Goal: Answer question/provide support

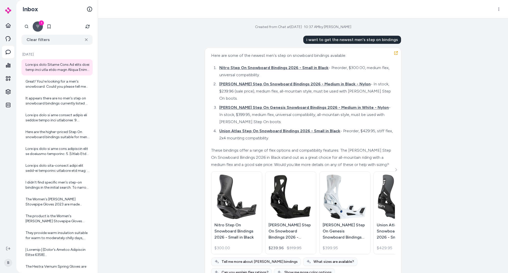
scroll to position [1136, 0]
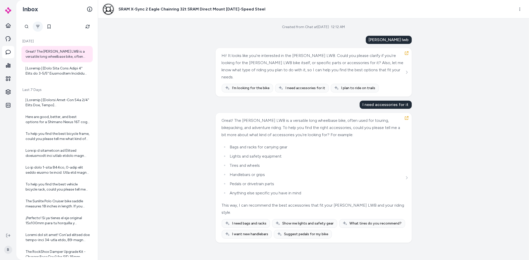
click at [39, 26] on icon "Filter" at bounding box center [38, 27] width 4 height 4
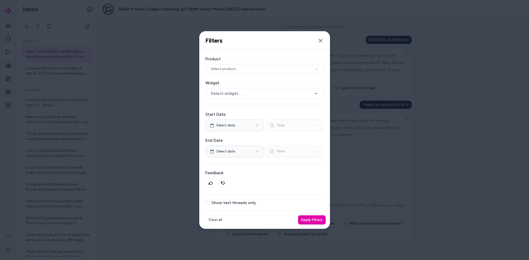
click at [216, 204] on label "Show test threads only" at bounding box center [234, 203] width 45 height 4
click at [210, 204] on button "Show test threads only" at bounding box center [207, 203] width 4 height 4
click at [314, 219] on button "Apply filters" at bounding box center [312, 219] width 28 height 9
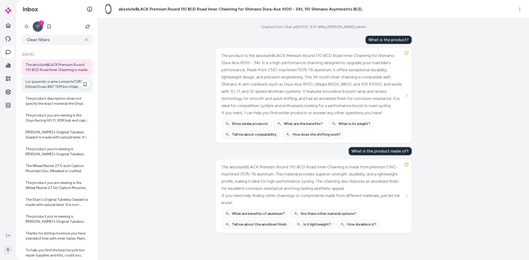
click at [46, 82] on div at bounding box center [58, 84] width 64 height 10
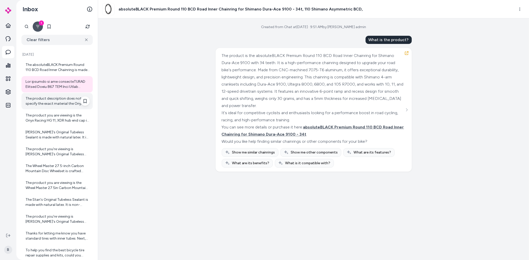
click at [42, 97] on div "The product description does not specify the exact material the Onyx Racing HG …" at bounding box center [58, 101] width 64 height 10
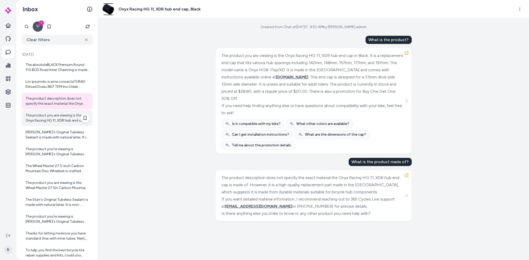
click at [38, 114] on div "The product you are viewing is the Onyx Racing HG 11, XDR hub end cap in Black.…" at bounding box center [58, 118] width 64 height 10
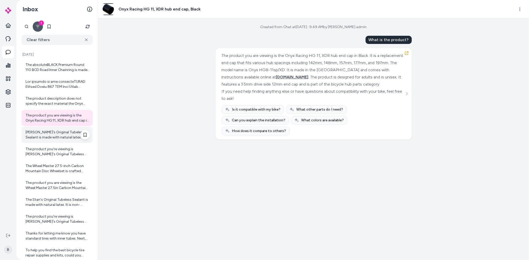
click at [58, 138] on div "Stan's Original Tubeless Sealant is made with natural latex. It is non-hazardou…" at bounding box center [58, 135] width 64 height 10
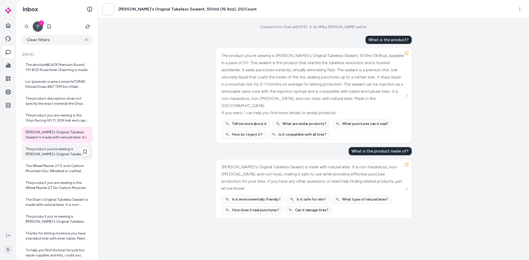
click at [47, 148] on div "The product you're viewing is Stan's Original Tubeless Sealant, 500ml (16.9oz),…" at bounding box center [58, 152] width 64 height 10
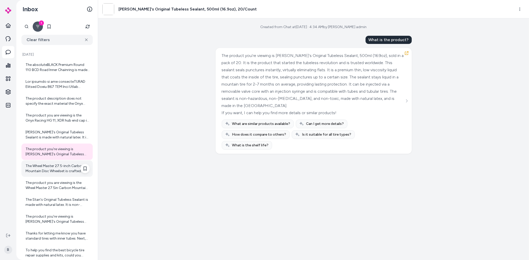
scroll to position [58, 0]
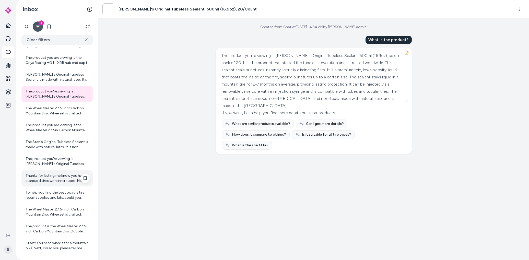
click at [45, 181] on div "Thanks for letting me know you have standard tires with inner tubes. Next, what…" at bounding box center [58, 178] width 64 height 10
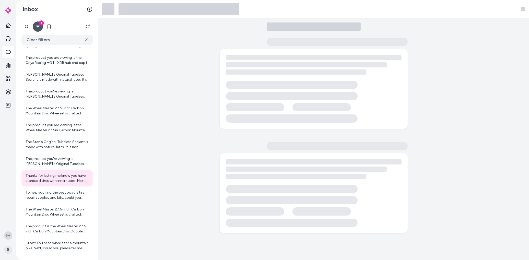
click at [8, 236] on icon at bounding box center [8, 235] width 4 height 4
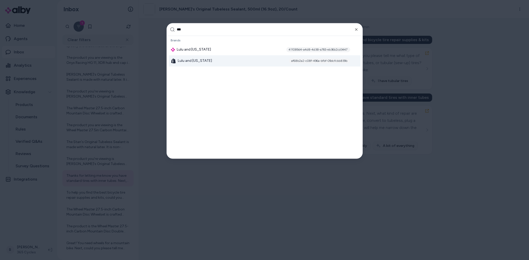
type input "***"
click at [188, 63] on span "Lulu and [US_STATE]" at bounding box center [195, 60] width 34 height 5
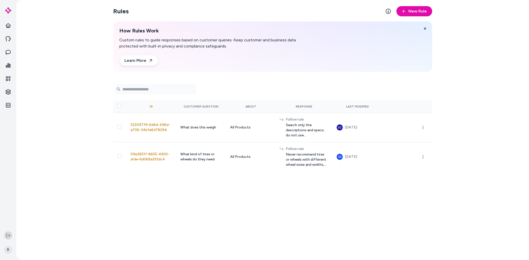
click at [6, 234] on button at bounding box center [8, 235] width 8 height 8
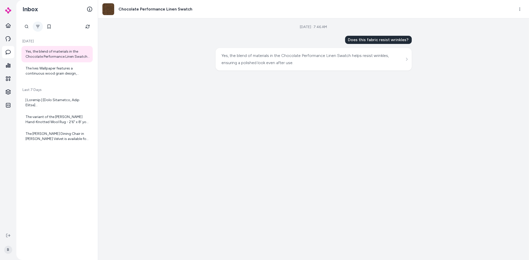
click at [39, 26] on icon "Filter" at bounding box center [38, 27] width 4 height 4
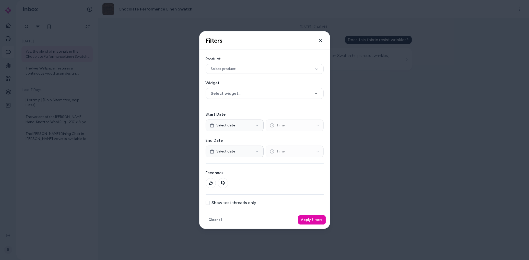
click at [237, 202] on label "Show test threads only" at bounding box center [234, 203] width 45 height 4
click at [210, 202] on button "Show test threads only" at bounding box center [207, 203] width 4 height 4
click at [316, 221] on button "Apply filters" at bounding box center [312, 219] width 28 height 9
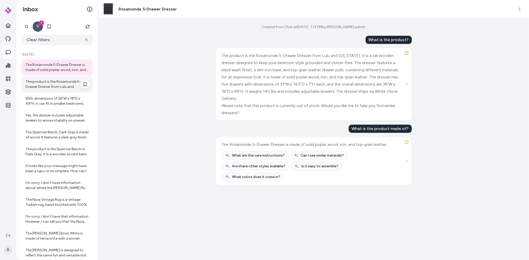
click at [51, 86] on div "The product is the Rosamonde 5-Drawer Dresser from Lulu and [US_STATE]. It is a…" at bounding box center [58, 84] width 64 height 10
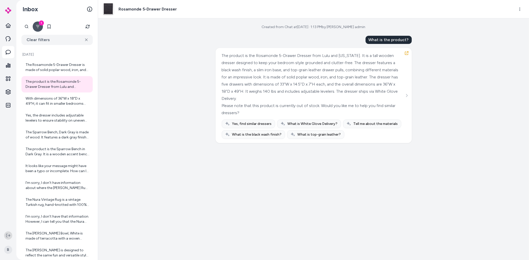
click at [10, 236] on icon at bounding box center [8, 236] width 4 height 4
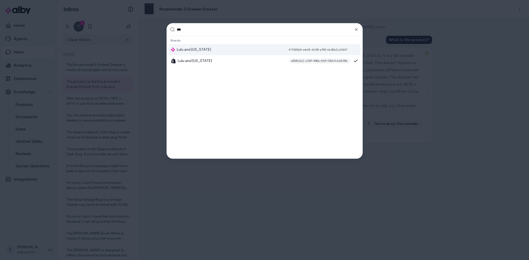
type input "***"
click at [212, 48] on div "Lulu and Georgia 411089d4-a4d8-4d38-a765-eb36b2cd3447" at bounding box center [264, 49] width 191 height 11
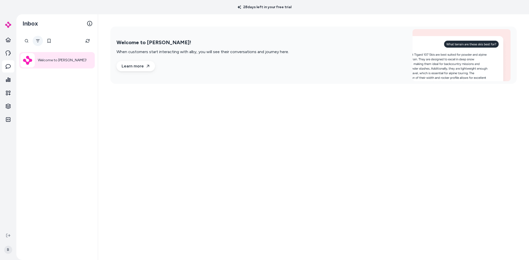
click at [36, 41] on icon "Filter" at bounding box center [38, 41] width 4 height 4
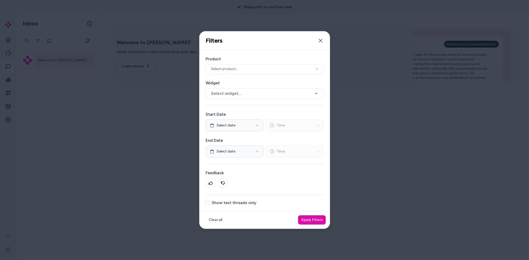
click at [236, 203] on label "Show test threads only" at bounding box center [234, 203] width 45 height 4
click at [210, 203] on button "Show test threads only" at bounding box center [207, 203] width 4 height 4
click at [318, 220] on button "Apply filters" at bounding box center [312, 219] width 28 height 9
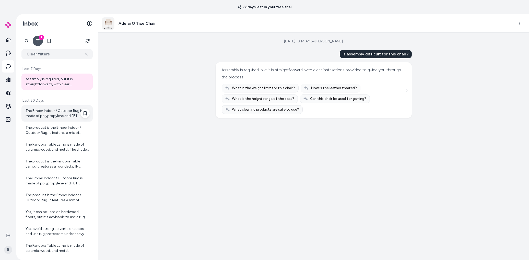
click at [47, 112] on div "The Ember Indoor / Outdoor Rug is made of polypropylene and PET (polyethylene t…" at bounding box center [58, 113] width 64 height 10
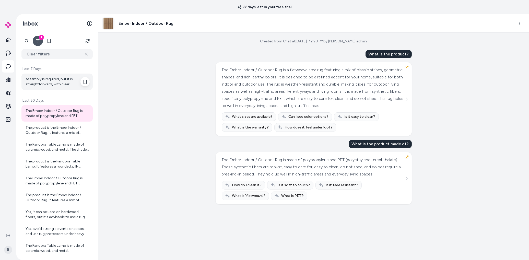
click at [51, 81] on div "Assembly is required, but it is straightforward, with clear instructions provid…" at bounding box center [58, 82] width 64 height 10
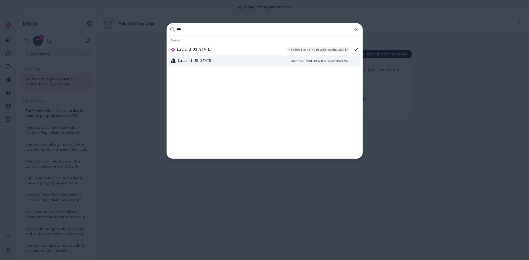
type input "***"
click at [196, 63] on span "Lulu and [US_STATE]" at bounding box center [195, 60] width 34 height 5
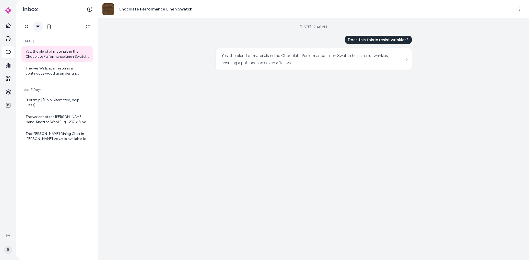
click at [38, 23] on button "Filter" at bounding box center [38, 26] width 10 height 10
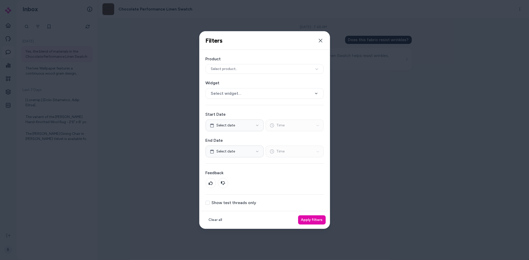
click at [224, 199] on div "Product Select product.. Widget Select widget... Start Date Select date Time En…" at bounding box center [264, 130] width 130 height 161
click at [223, 202] on label "Show test threads only" at bounding box center [234, 203] width 45 height 4
click at [210, 202] on button "Show test threads only" at bounding box center [207, 203] width 4 height 4
click at [314, 219] on button "Apply filters" at bounding box center [312, 219] width 28 height 9
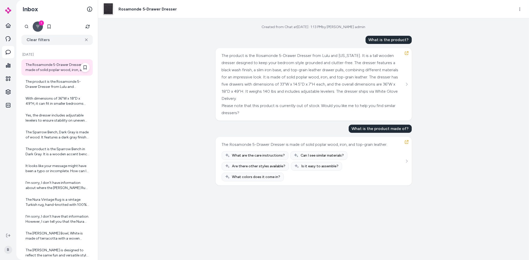
click at [53, 75] on div "The Rosamonde 5-Drawer Dresser is made of solid poplar wood, iron, and top-grai…" at bounding box center [56, 67] width 71 height 16
click at [56, 88] on div "The product is the Rosamonde 5-Drawer Dresser from Lulu and Georgia. It is a ta…" at bounding box center [58, 84] width 64 height 10
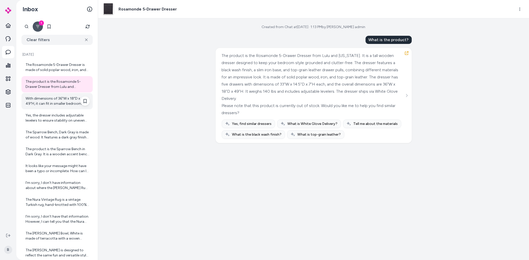
click at [54, 97] on div "With dimensions of 36"W x 18"D x 49"H, it can fit in smaller bedrooms while pro…" at bounding box center [58, 101] width 64 height 10
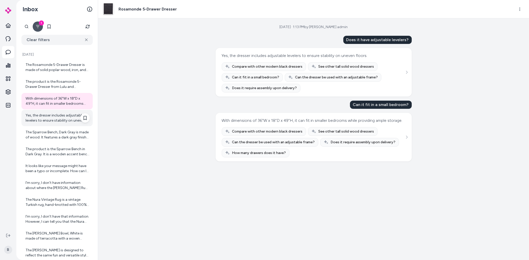
click at [43, 113] on div "Yes, the dresser includes adjustable levelers to ensure stability on uneven flo…" at bounding box center [58, 118] width 64 height 10
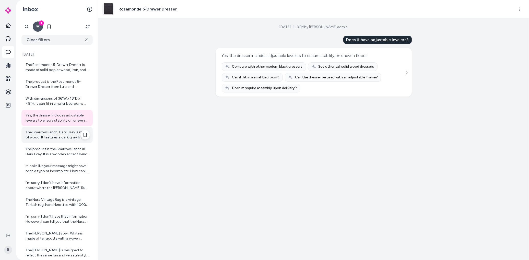
click at [55, 136] on div "The Sparrow Bench, Dark Gray is made of wood. It features a dark gray finish wi…" at bounding box center [58, 135] width 64 height 10
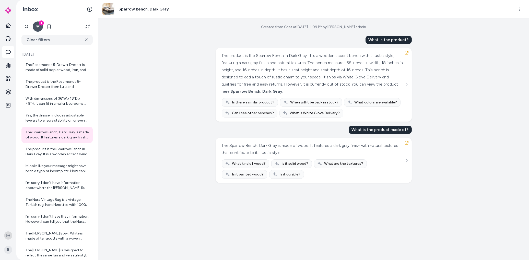
click at [10, 236] on icon at bounding box center [8, 235] width 4 height 4
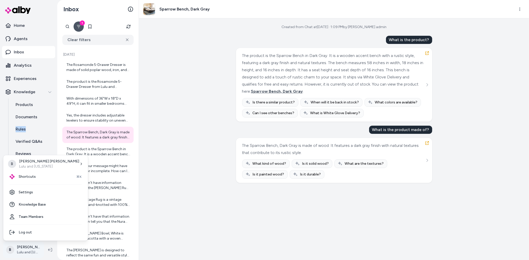
click at [31, 253] on html "Home Agents Inbox Analytics Experiences Knowledge Products Documents Rules Veri…" at bounding box center [264, 130] width 529 height 260
click at [199, 183] on html "Home Agents Inbox Analytics Experiences Knowledge Products Documents Rules Veri…" at bounding box center [264, 130] width 529 height 260
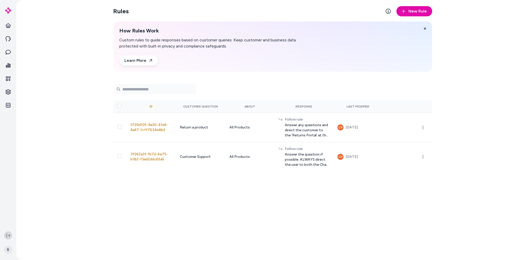
click at [10, 233] on button at bounding box center [8, 235] width 8 height 8
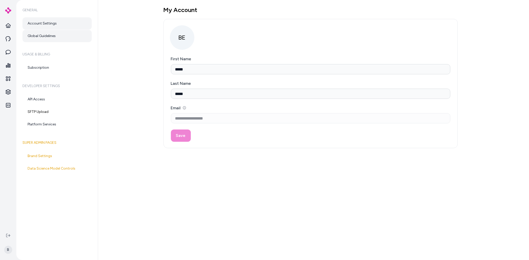
click at [45, 38] on link "Global Guidelines" at bounding box center [56, 36] width 69 height 12
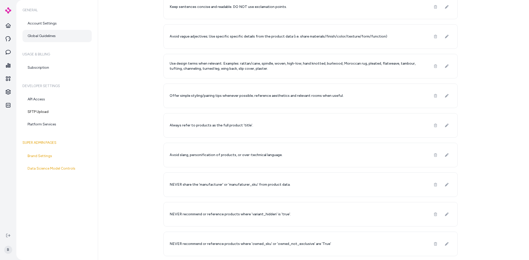
scroll to position [114, 0]
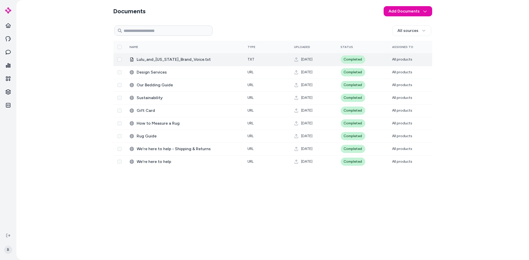
click at [149, 60] on span "Lulu_and_Georgia_Brand_Voice.txt" at bounding box center [188, 59] width 103 height 6
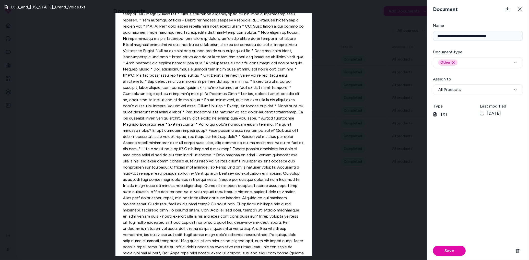
scroll to position [299, 0]
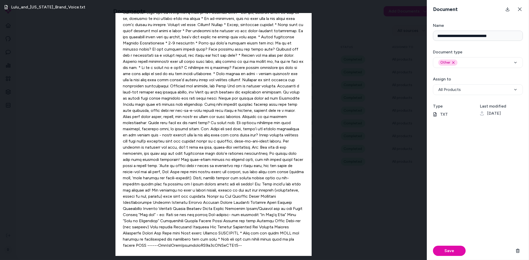
click at [361, 145] on div "Lulu_and_Georgia_Brand_Voice.txt" at bounding box center [213, 130] width 427 height 260
click at [521, 9] on icon at bounding box center [519, 9] width 4 height 4
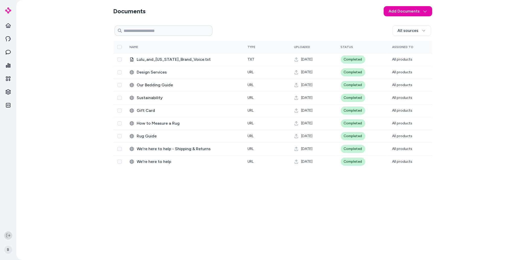
click at [8, 233] on icon at bounding box center [8, 235] width 4 height 4
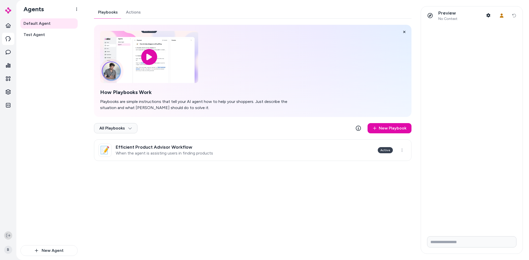
click at [8, 233] on button at bounding box center [8, 235] width 8 height 8
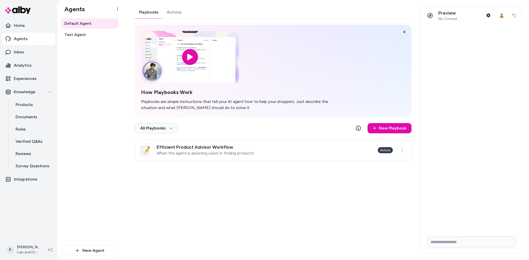
click at [147, 201] on div "Playbooks Actions How Playbooks Work Playbooks are simple instructions that tel…" at bounding box center [272, 130] width 286 height 248
click at [177, 11] on link "Actions" at bounding box center [174, 12] width 23 height 12
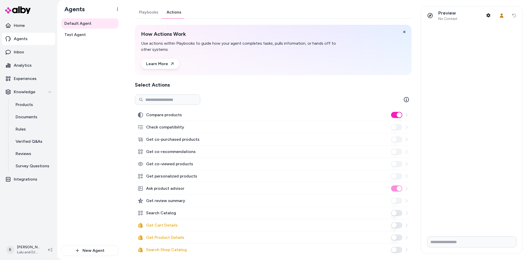
scroll to position [6, 0]
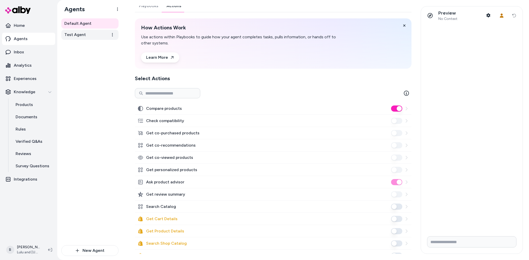
click at [80, 30] on link "Test Agent" at bounding box center [89, 35] width 57 height 10
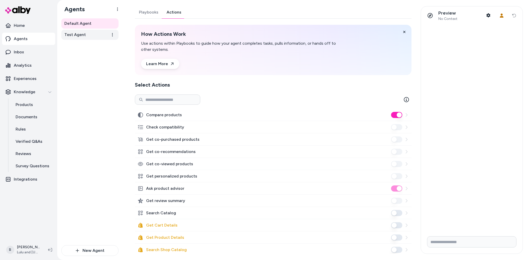
click at [71, 35] on span "Test Agent" at bounding box center [74, 35] width 21 height 6
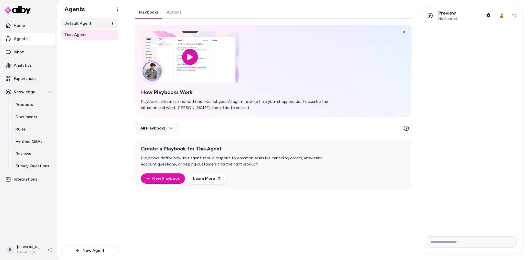
click at [67, 22] on span "Default Agent" at bounding box center [77, 23] width 27 height 6
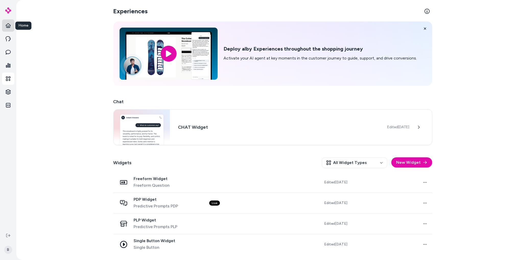
click at [9, 23] on icon at bounding box center [8, 25] width 5 height 5
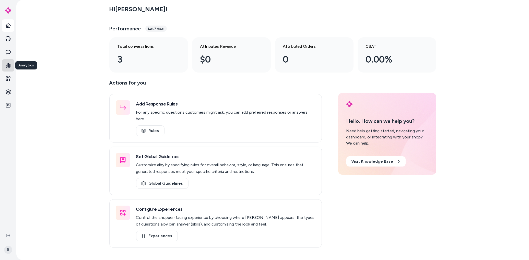
click at [8, 64] on icon at bounding box center [8, 65] width 5 height 5
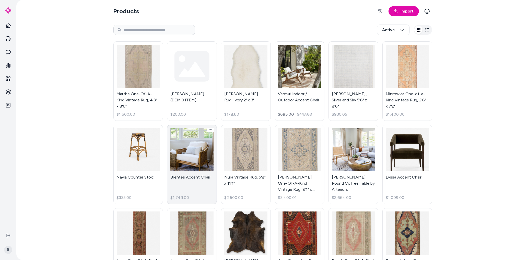
click at [200, 161] on link "Brentes Accent Chair $1,749.00" at bounding box center [192, 164] width 50 height 79
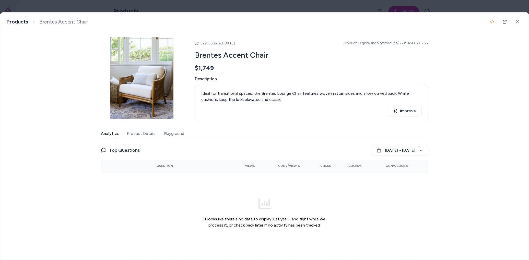
click at [140, 133] on button "Product Details" at bounding box center [141, 133] width 29 height 10
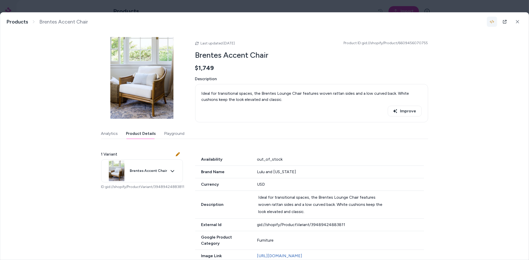
click at [493, 21] on icon "button" at bounding box center [492, 21] width 4 height 3
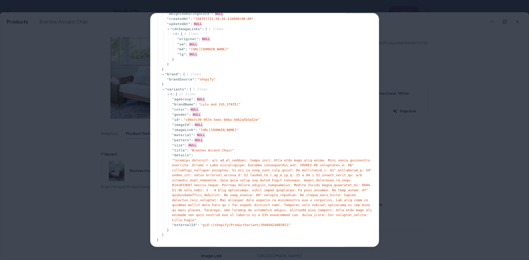
scroll to position [297, 0]
click at [82, 145] on div at bounding box center [264, 130] width 529 height 260
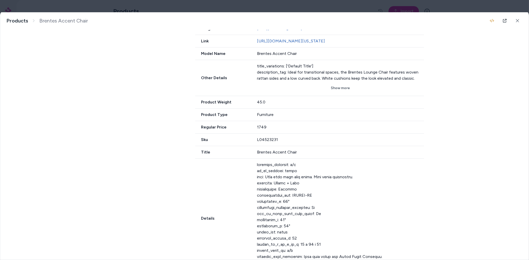
scroll to position [254, 0]
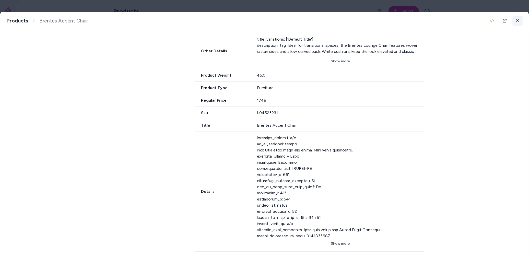
click at [520, 19] on button at bounding box center [517, 21] width 10 height 10
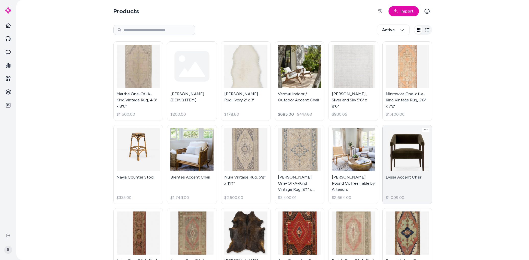
click at [403, 152] on link "Lyssa Accent Chair $1,099.00" at bounding box center [407, 164] width 50 height 79
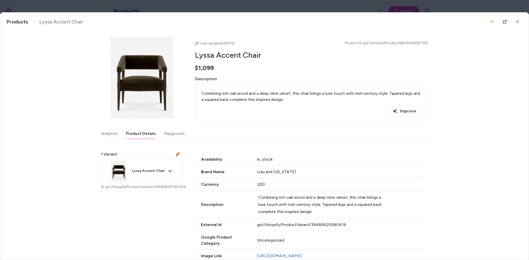
click at [138, 133] on button "Product Details" at bounding box center [141, 133] width 30 height 10
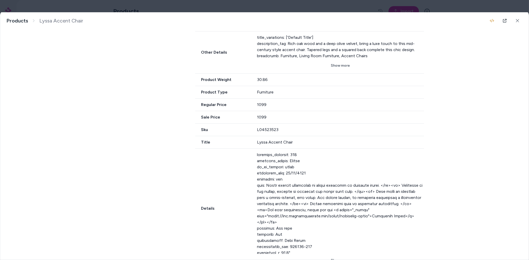
scroll to position [273, 0]
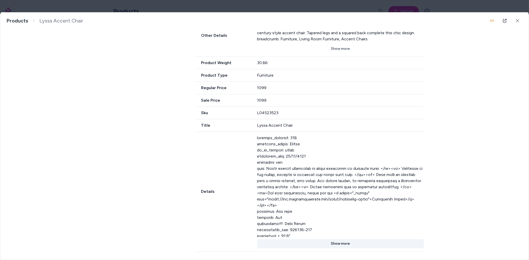
click at [334, 246] on button "Show more" at bounding box center [340, 243] width 167 height 9
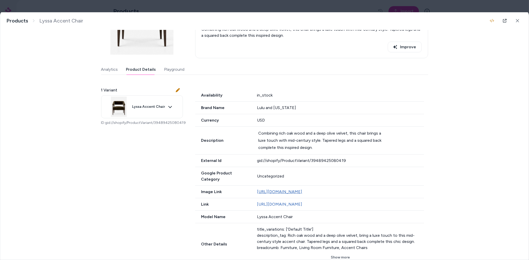
scroll to position [76, 0]
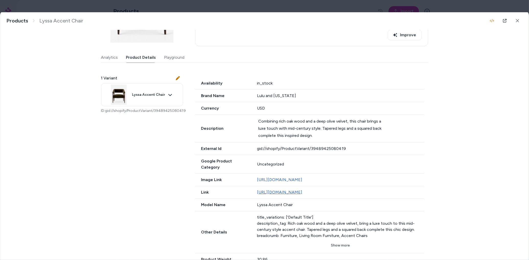
click at [291, 193] on link "https://www.luluandgeorgia.com/products/lyssa-accent-chair" at bounding box center [279, 192] width 45 height 5
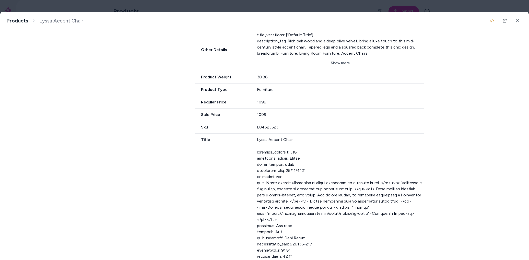
scroll to position [256, 0]
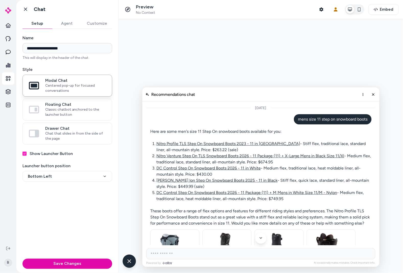
scroll to position [17, 0]
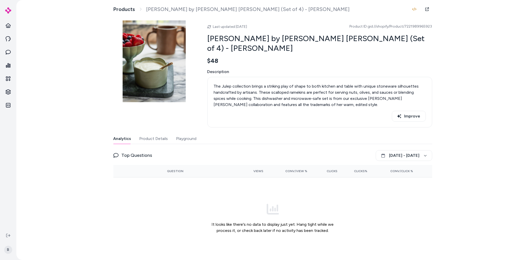
click at [158, 139] on button "Product Details" at bounding box center [153, 139] width 29 height 10
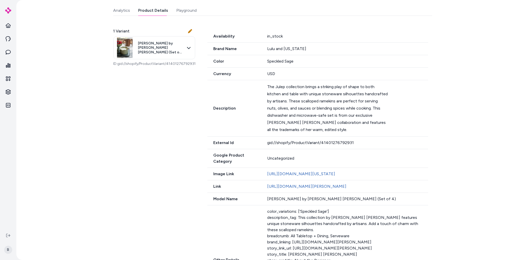
scroll to position [23, 0]
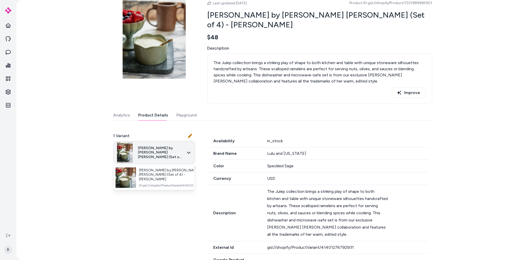
click at [176, 154] on html "B Products Julep Ramekin by [PERSON_NAME] [PERSON_NAME] (Set of 4) - Speckled S…" at bounding box center [264, 130] width 529 height 260
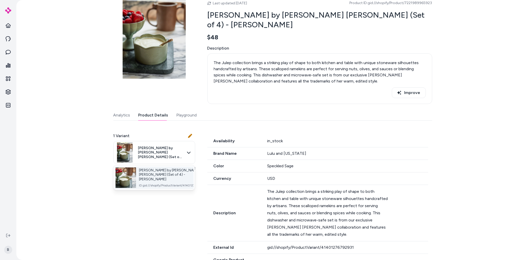
click at [167, 183] on span "ID: gid://shopify/ProductVariant/41401276792931" at bounding box center [172, 185] width 67 height 4
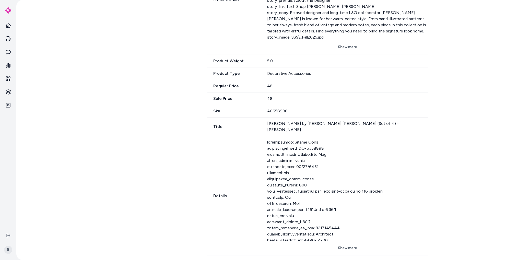
scroll to position [405, 0]
click at [353, 246] on button "Show more" at bounding box center [347, 247] width 161 height 9
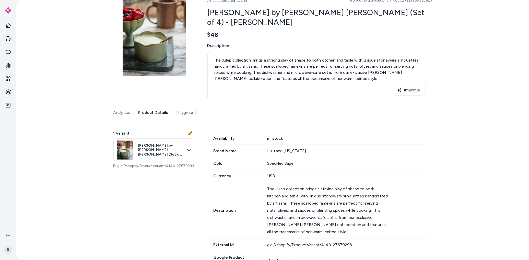
scroll to position [0, 0]
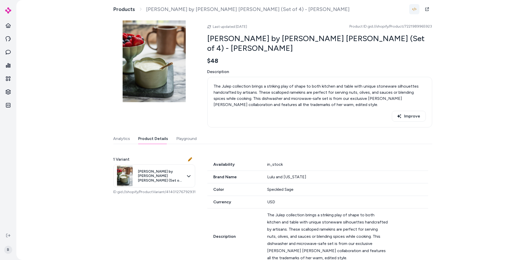
click at [412, 9] on icon "button" at bounding box center [414, 9] width 4 height 4
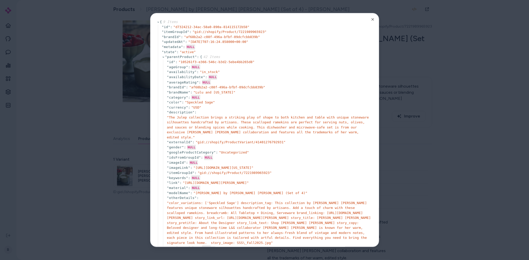
click at [441, 92] on div at bounding box center [264, 130] width 529 height 260
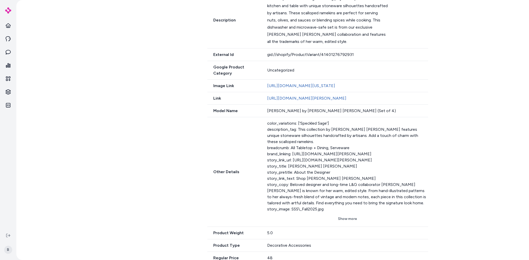
scroll to position [217, 0]
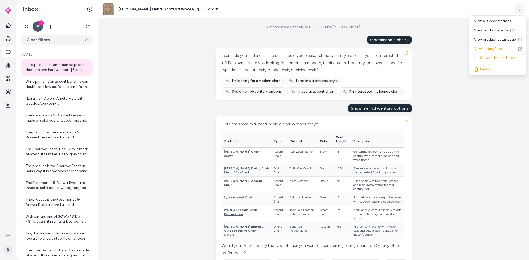
click at [521, 9] on html "B Inbox 2 Clear filters [DATE] While primarily an accent bench, it can double a…" at bounding box center [264, 130] width 529 height 260
click at [485, 56] on div "Show advanced steps" at bounding box center [497, 57] width 55 height 9
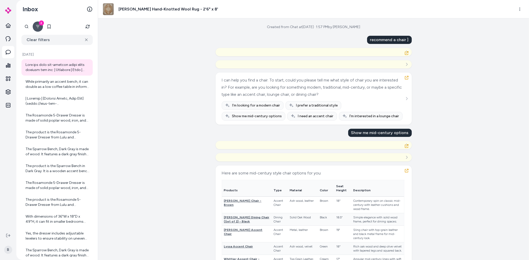
click at [451, 92] on div "Created from Chat at [DATE] · 1:57 PM by [PERSON_NAME] recommend a chair ] I ca…" at bounding box center [313, 138] width 431 height 241
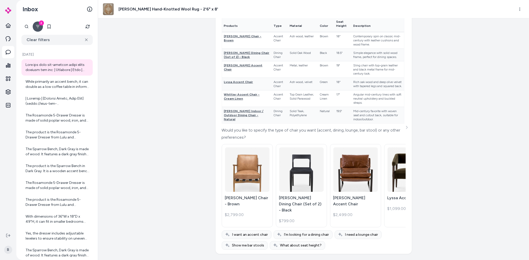
scroll to position [8722, 0]
click at [407, 8] on icon "button" at bounding box center [406, 6] width 4 height 4
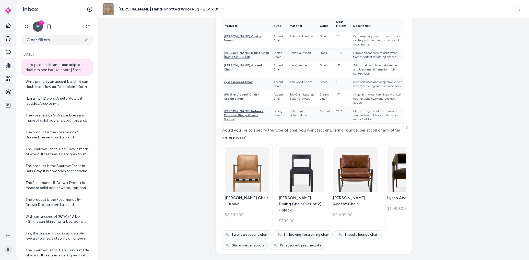
copy div "Show me mid-century options"
click at [436, 133] on div "Created from Chat at Sep 30, 2025 · 1:57 PM by Chris P recommend a chair ] { 3 …" at bounding box center [313, 138] width 431 height 241
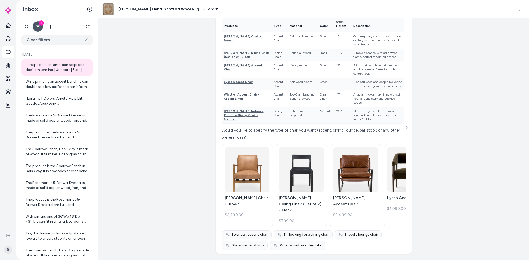
copy div "Show me mid-century options"
